Goal: Task Accomplishment & Management: Manage account settings

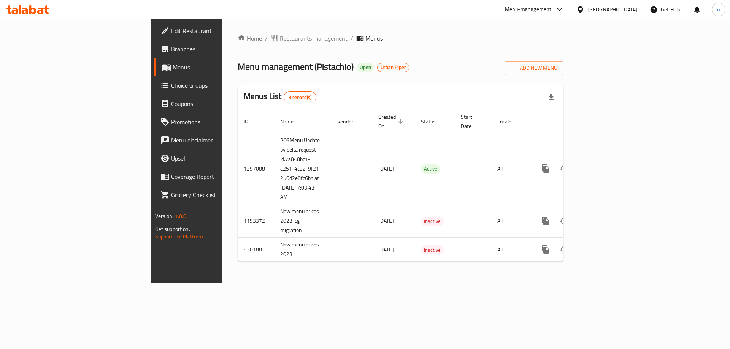
click at [367, 40] on ol "Home / Restaurants management / Menus" at bounding box center [401, 38] width 326 height 9
click at [338, 52] on div "Home / Restaurants management / Menus Menu management ( Pistachio ) Open Urban …" at bounding box center [401, 151] width 326 height 234
click at [154, 73] on link "Menus" at bounding box center [213, 67] width 119 height 18
click at [173, 67] on span "Menus" at bounding box center [220, 67] width 95 height 9
click at [341, 49] on div "Home / Restaurants management / Menus Menu management ( Pistachio ) Open Urban …" at bounding box center [401, 151] width 326 height 234
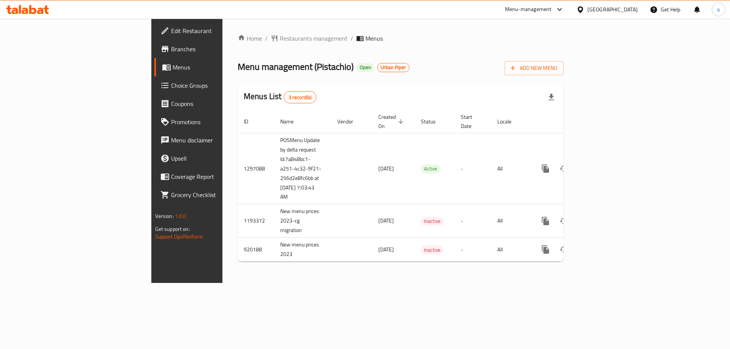
click at [173, 71] on span "Menus" at bounding box center [220, 67] width 95 height 9
click at [356, 65] on div "Menu management ( Pistachio ) Open Urban Piper Add New Menu" at bounding box center [401, 66] width 326 height 17
click at [280, 38] on span "Restaurants management" at bounding box center [314, 38] width 68 height 9
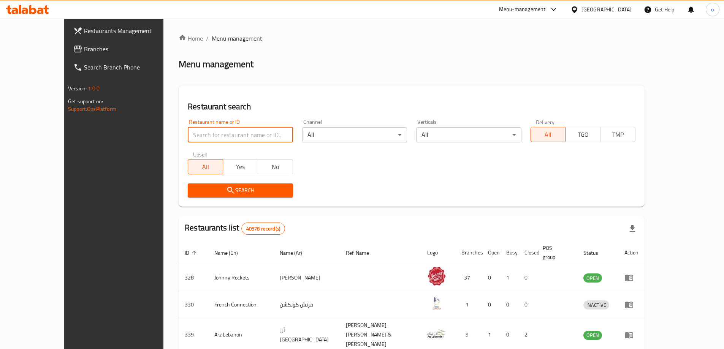
drag, startPoint x: 205, startPoint y: 129, endPoint x: 208, endPoint y: 141, distance: 12.4
click at [205, 129] on input "search" at bounding box center [240, 134] width 105 height 15
paste input "8133"
type input "8133"
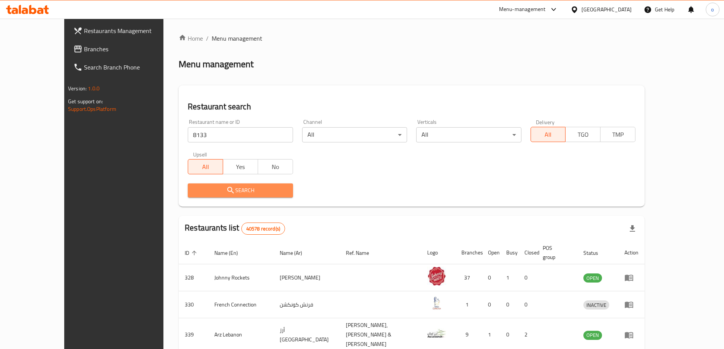
click at [188, 195] on button "Search" at bounding box center [240, 191] width 105 height 14
click at [181, 195] on div at bounding box center [362, 174] width 724 height 349
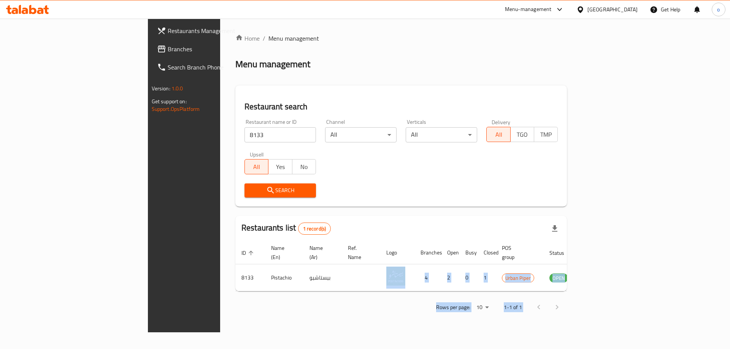
drag, startPoint x: 327, startPoint y: 274, endPoint x: 729, endPoint y: 267, distance: 402.2
click at [582, 285] on div "Home / Menu management Menu management Restaurant search Restaurant name or ID …" at bounding box center [401, 176] width 362 height 314
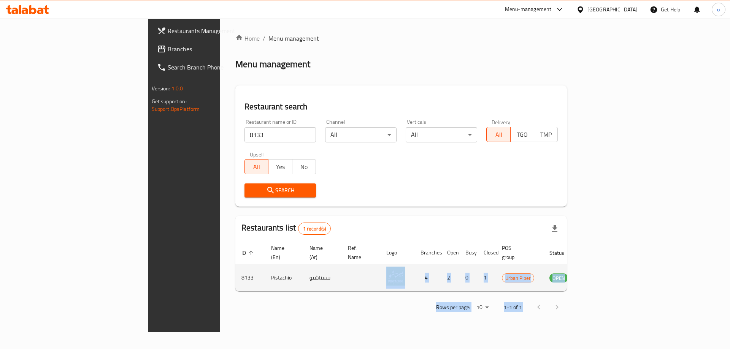
click at [598, 273] on icon "enhanced table" at bounding box center [593, 277] width 9 height 9
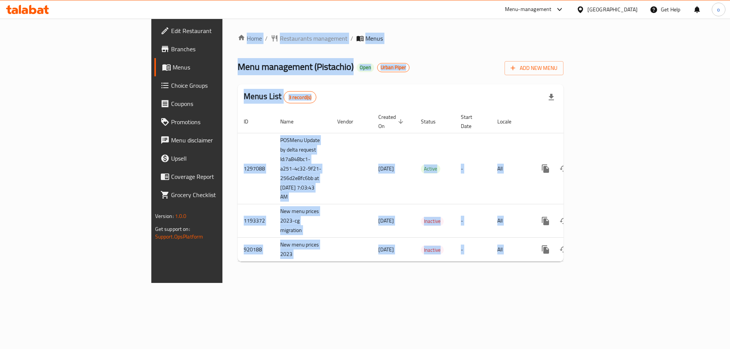
click at [262, 283] on div "Home / Restaurants management / Menus Menu management ( Pistachio ) Open Urban …" at bounding box center [400, 151] width 356 height 265
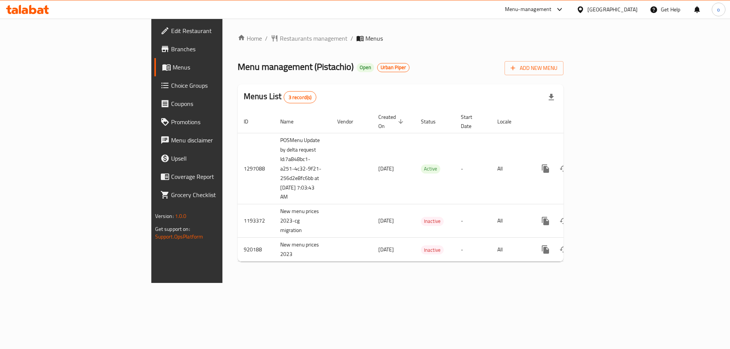
click at [154, 57] on link "Branches" at bounding box center [213, 49] width 119 height 18
click at [154, 56] on link "Branches" at bounding box center [213, 49] width 119 height 18
click at [171, 52] on span "Branches" at bounding box center [219, 48] width 96 height 9
click at [173, 71] on span "Menus" at bounding box center [220, 67] width 95 height 9
click at [344, 76] on div "Home / Restaurants management / Menus Menu management ( Pistachio ) Open Urban …" at bounding box center [401, 151] width 326 height 234
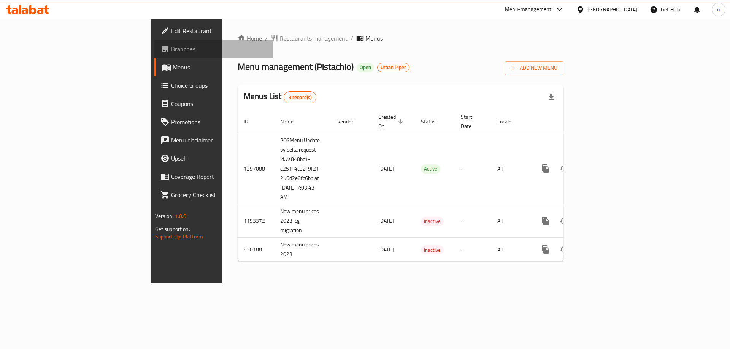
click at [171, 47] on span "Branches" at bounding box center [219, 48] width 96 height 9
click at [171, 49] on span "Branches" at bounding box center [219, 48] width 96 height 9
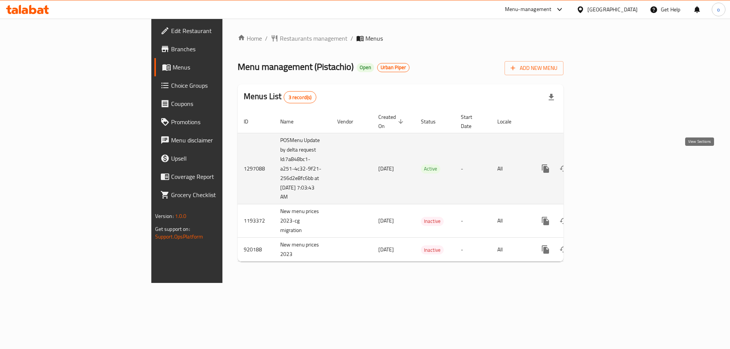
click at [605, 164] on icon "enhanced table" at bounding box center [600, 168] width 9 height 9
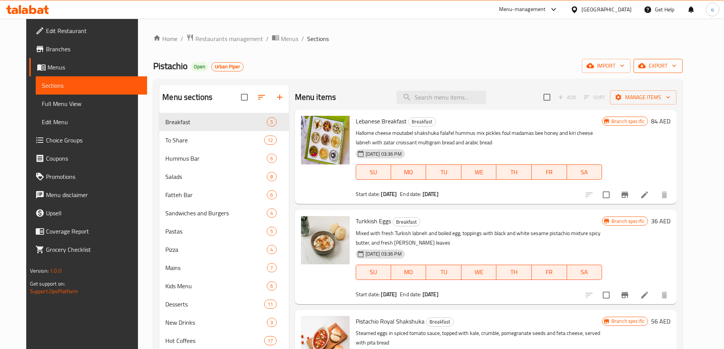
click at [683, 72] on button "export" at bounding box center [658, 66] width 49 height 14
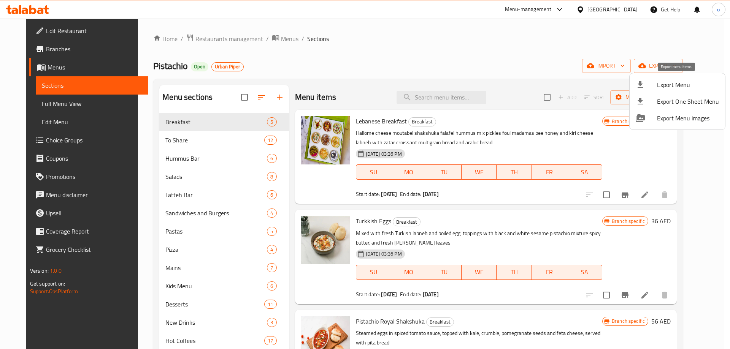
click at [673, 89] on span "Export Menu" at bounding box center [688, 84] width 62 height 9
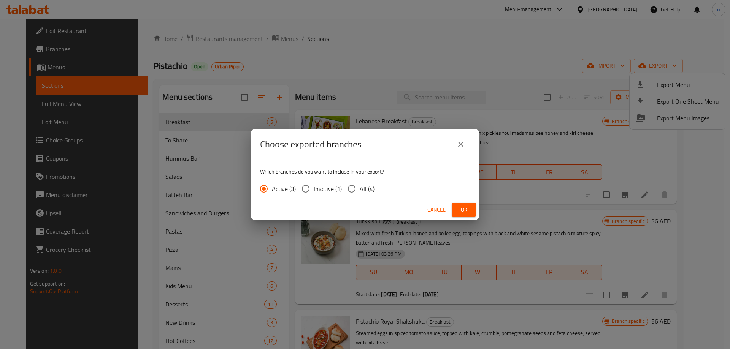
click at [373, 190] on span "All (4)" at bounding box center [367, 188] width 15 height 9
click at [360, 190] on input "All (4)" at bounding box center [352, 189] width 16 height 16
radio input "true"
click at [488, 211] on div "Choose exported branches Which branches do you want to include in your export? …" at bounding box center [365, 174] width 730 height 349
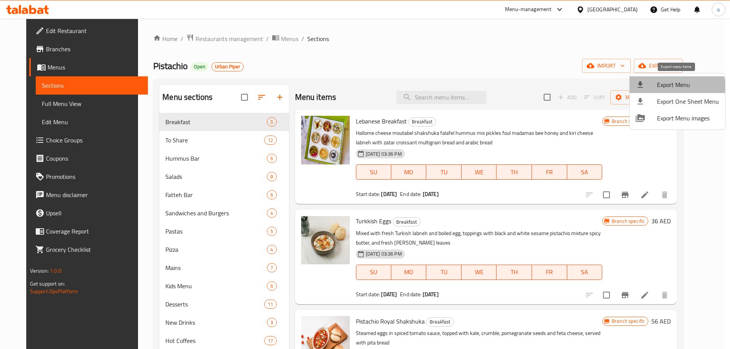
click at [672, 89] on span "Export Menu" at bounding box center [688, 84] width 62 height 9
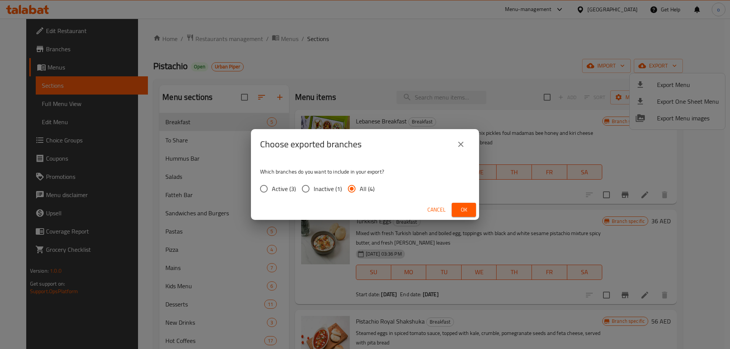
click at [466, 210] on span "Ok" at bounding box center [464, 210] width 12 height 10
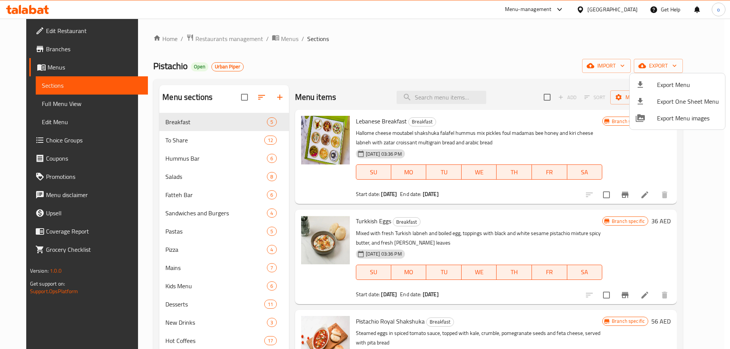
click at [343, 69] on div at bounding box center [365, 174] width 730 height 349
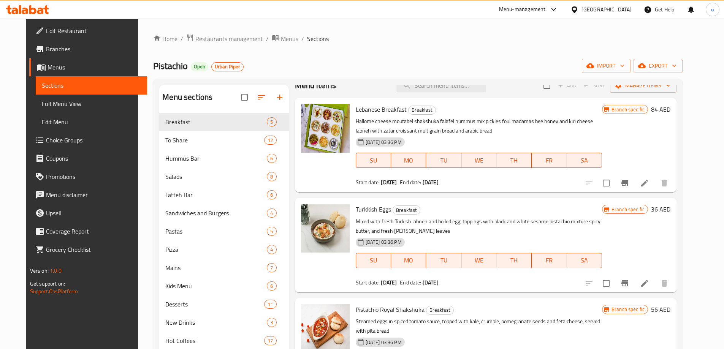
scroll to position [23, 0]
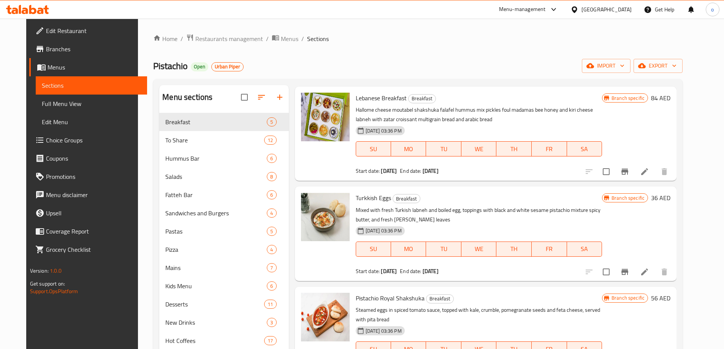
click at [586, 39] on ol "Home / Restaurants management / Menus / Sections" at bounding box center [417, 39] width 529 height 10
click at [559, 14] on div "Menu-management" at bounding box center [528, 9] width 71 height 18
click at [550, 11] on icon at bounding box center [553, 9] width 9 height 9
click at [487, 70] on div "Agent Campaigns Center" at bounding box center [480, 69] width 57 height 8
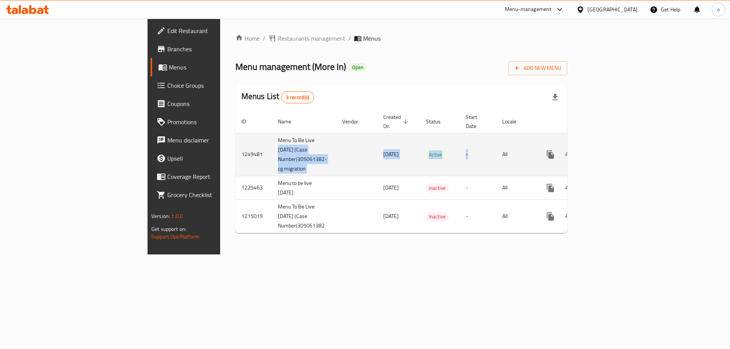
drag, startPoint x: 173, startPoint y: 144, endPoint x: 512, endPoint y: 136, distance: 339.8
click at [512, 136] on tr "1249481 Menu To Be Live [DATE] (Case Number)305061382-cg migration [DATE] Activ…" at bounding box center [427, 154] width 385 height 43
click at [496, 138] on td "-" at bounding box center [477, 154] width 36 height 43
click at [610, 150] on icon "enhanced table" at bounding box center [604, 154] width 9 height 9
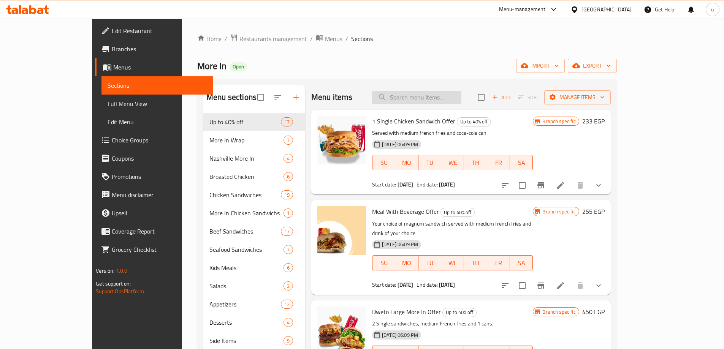
click at [444, 102] on input "search" at bounding box center [417, 97] width 90 height 13
paste input "Quattro More In Seafood Offer"
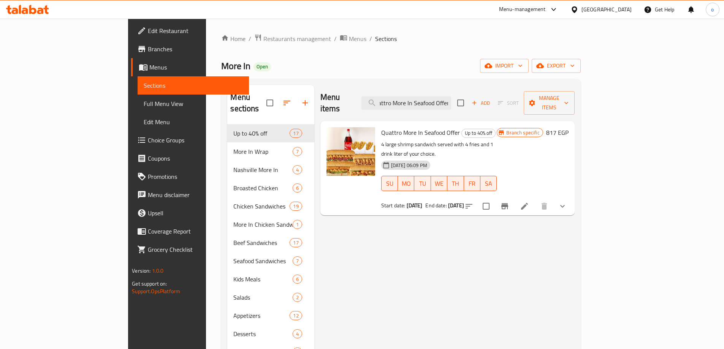
type input "Quattro More In Seafood Offer"
click at [572, 197] on button "show more" at bounding box center [562, 206] width 18 height 18
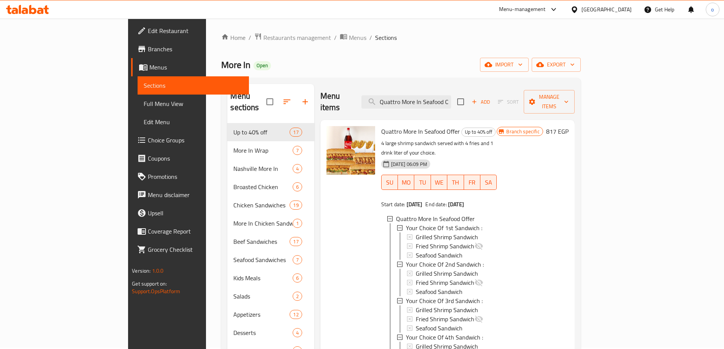
scroll to position [0, 0]
